Goal: Navigation & Orientation: Find specific page/section

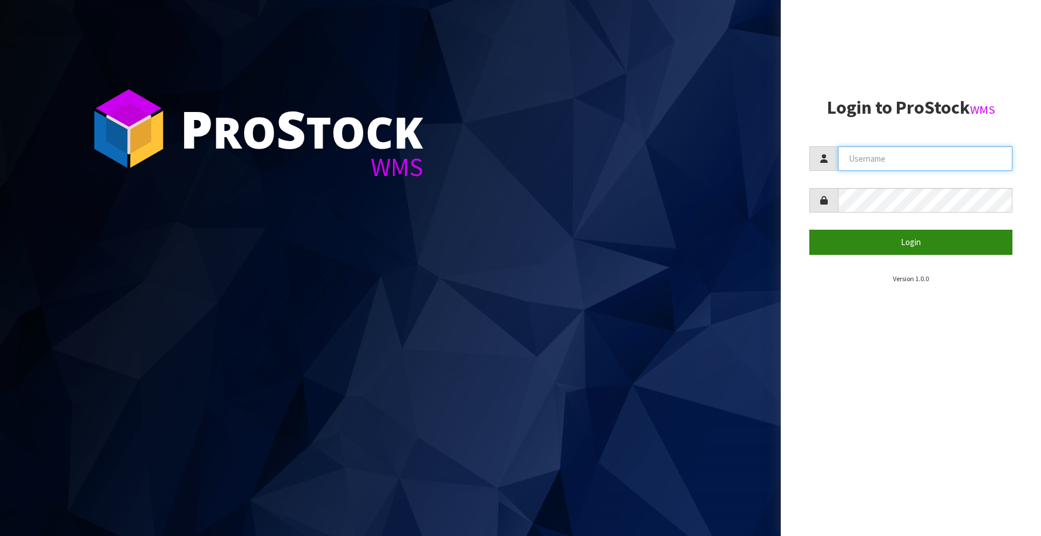
type input "marcob@conceptlogistics.com.au"
click at [896, 243] on button "Login" at bounding box center [910, 242] width 203 height 25
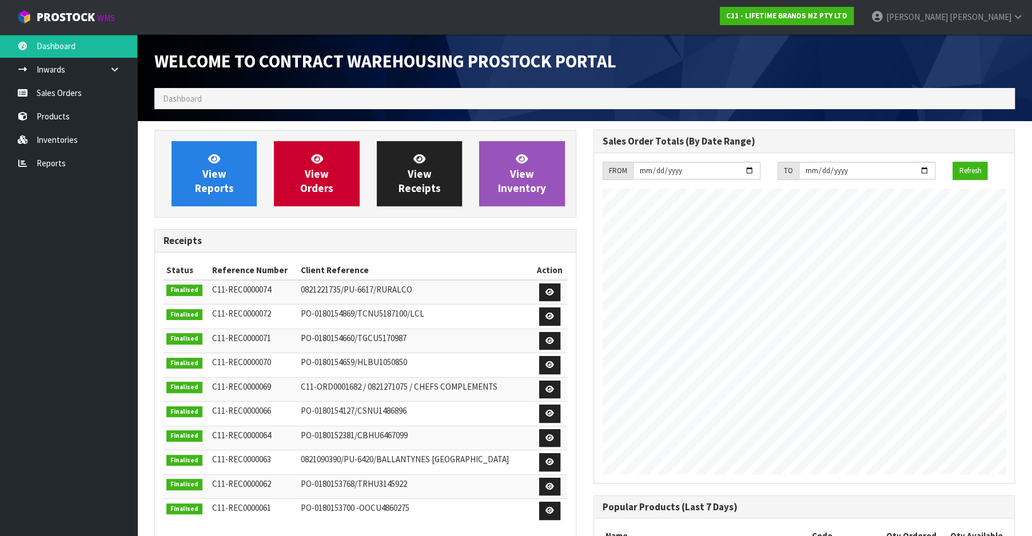
scroll to position [631, 439]
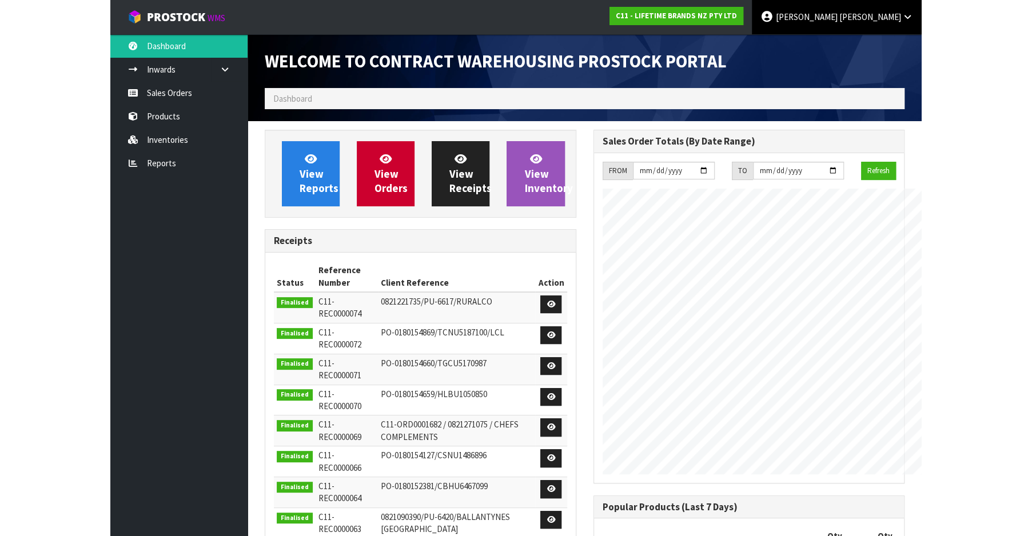
scroll to position [631, 439]
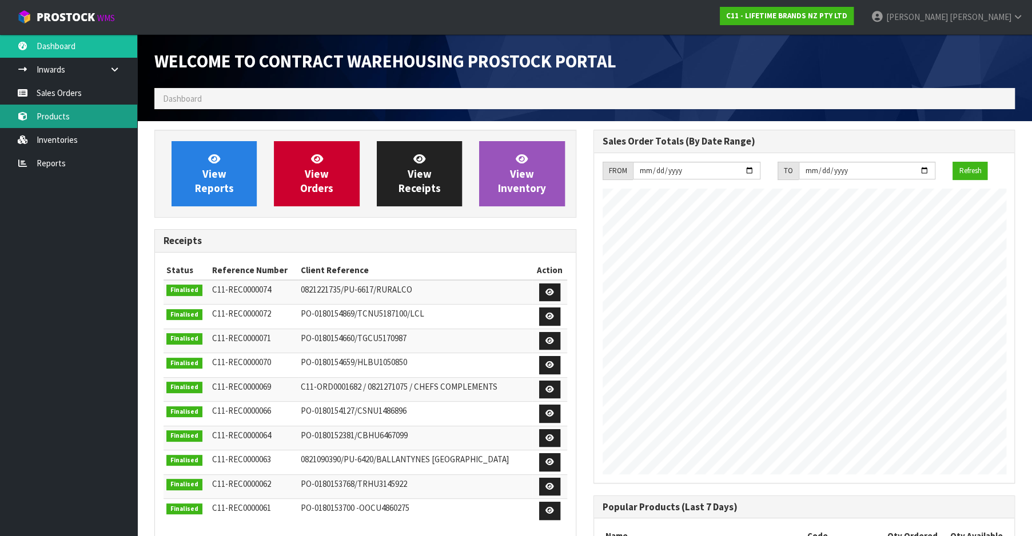
click at [58, 120] on link "Products" at bounding box center [68, 116] width 137 height 23
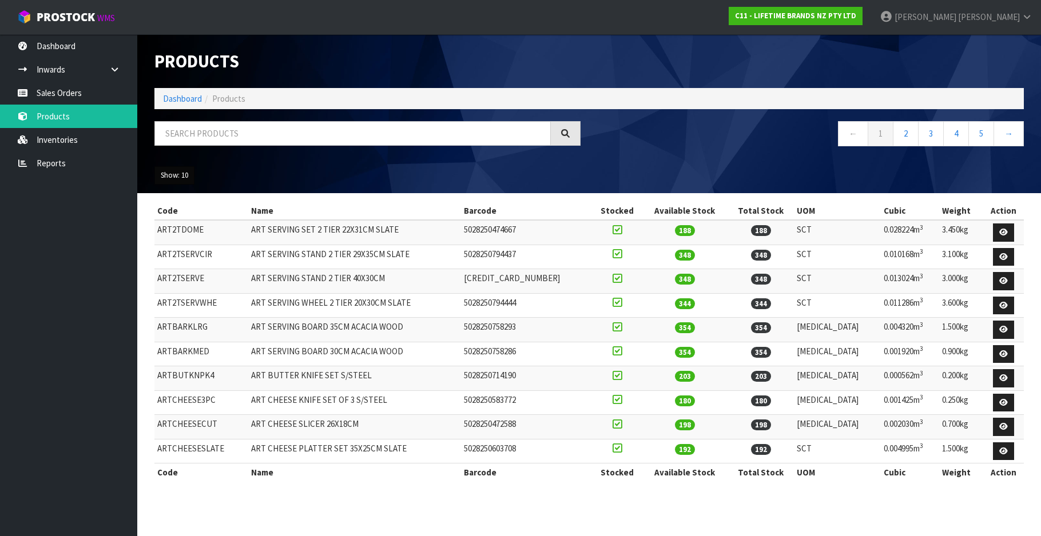
click at [180, 180] on button "Show: 10" at bounding box center [174, 175] width 40 height 18
click at [182, 241] on link "50" at bounding box center [200, 243] width 90 height 15
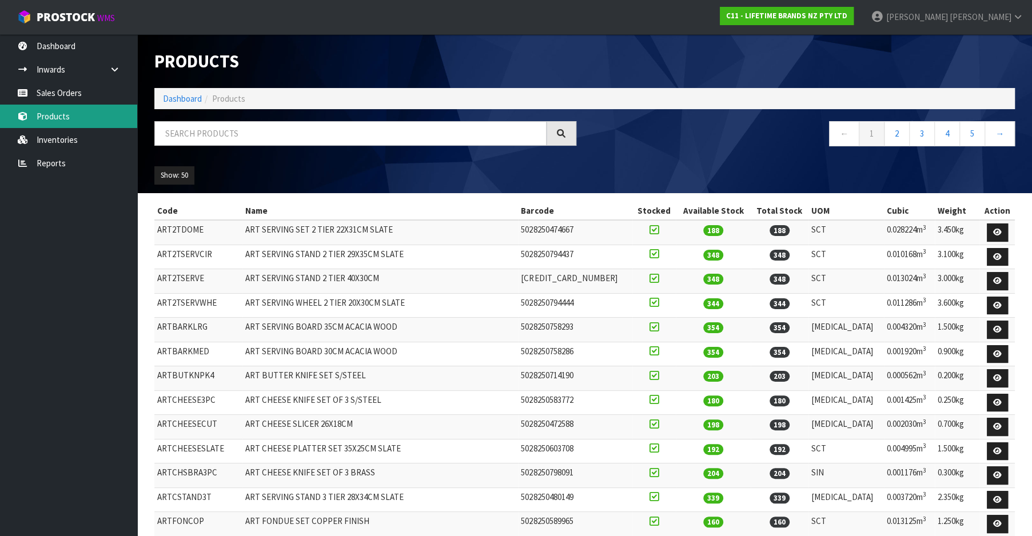
click at [54, 117] on link "Products" at bounding box center [68, 116] width 137 height 23
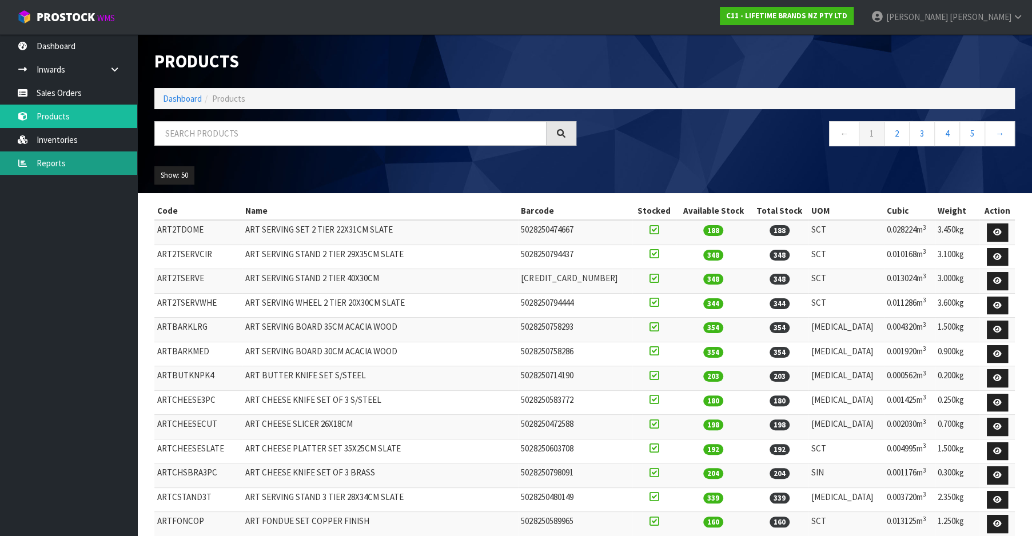
click at [47, 166] on link "Reports" at bounding box center [68, 163] width 137 height 23
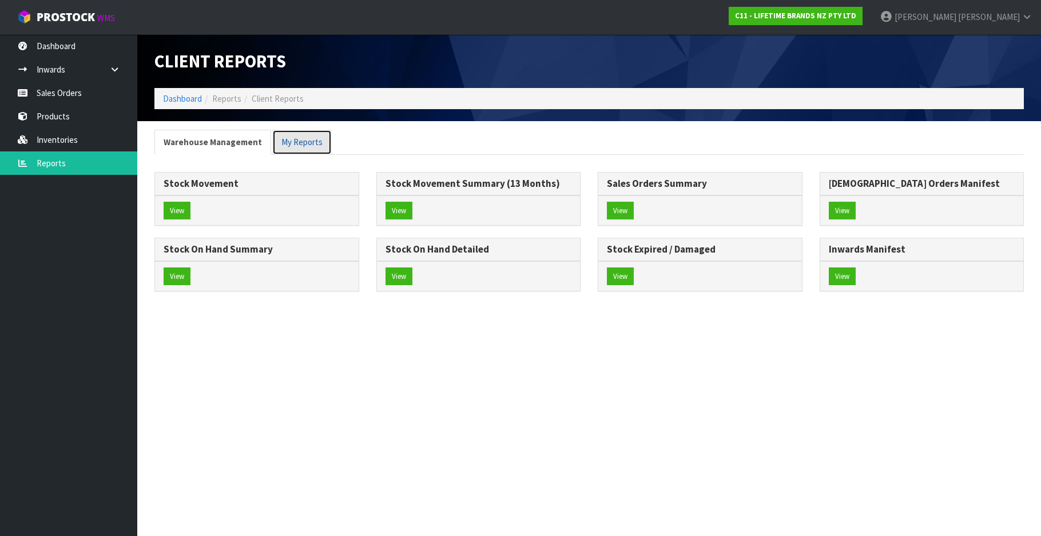
click at [289, 147] on link "My Reports" at bounding box center [301, 142] width 59 height 25
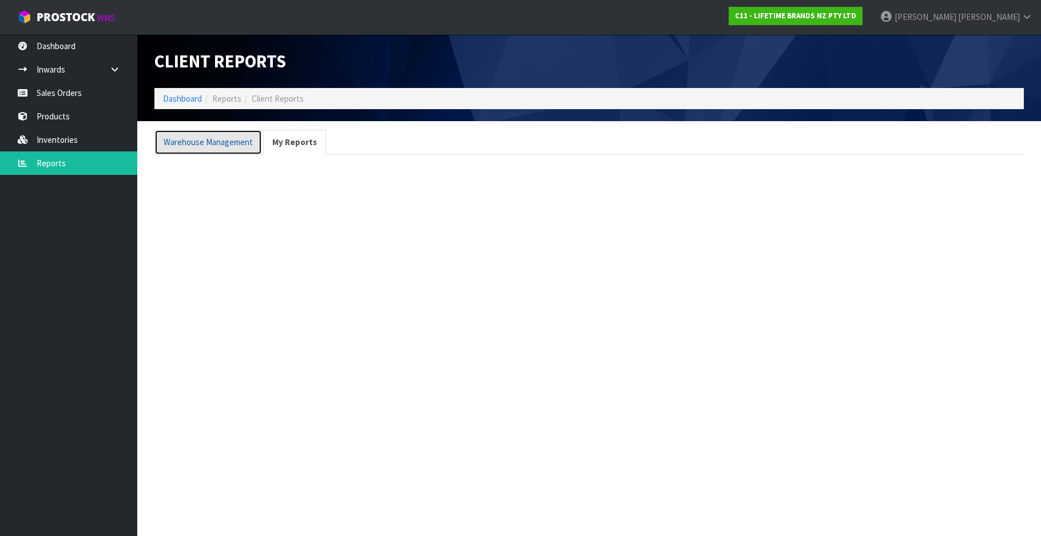
click at [216, 144] on link "Warehouse Management" at bounding box center [208, 142] width 108 height 25
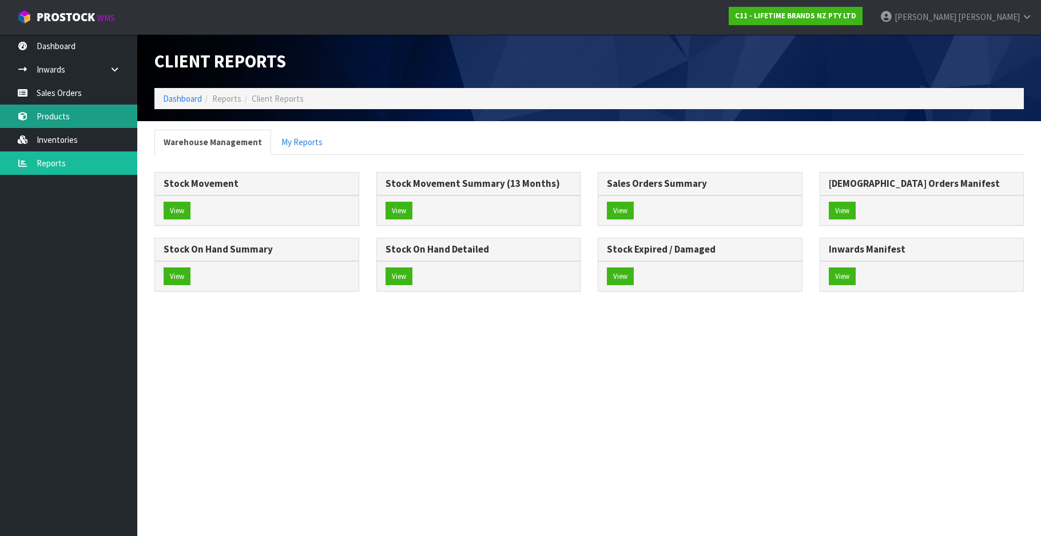
click at [63, 108] on link "Products" at bounding box center [68, 116] width 137 height 23
